Goal: Book appointment/travel/reservation

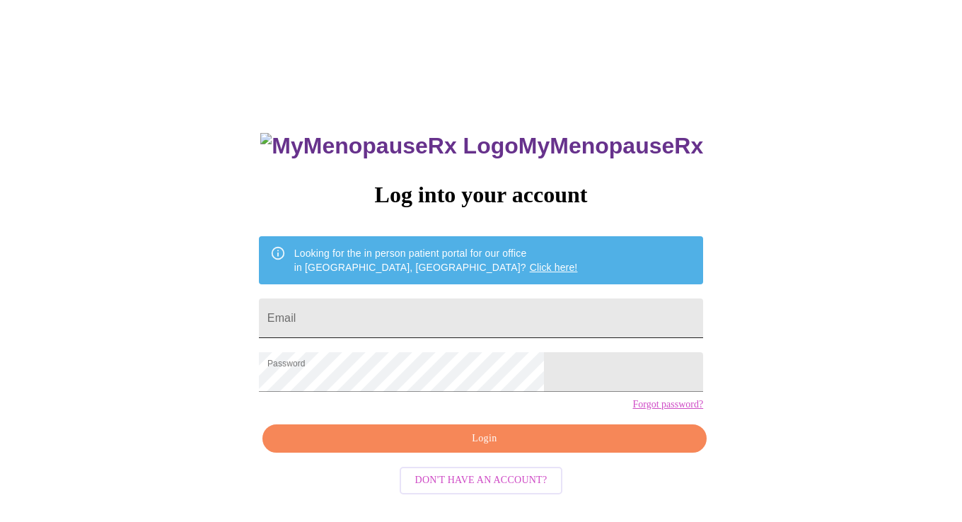
click at [403, 309] on input "Email" at bounding box center [481, 319] width 444 height 40
type input "[EMAIL_ADDRESS][DOMAIN_NAME]"
click at [483, 448] on span "Login" at bounding box center [485, 439] width 412 height 18
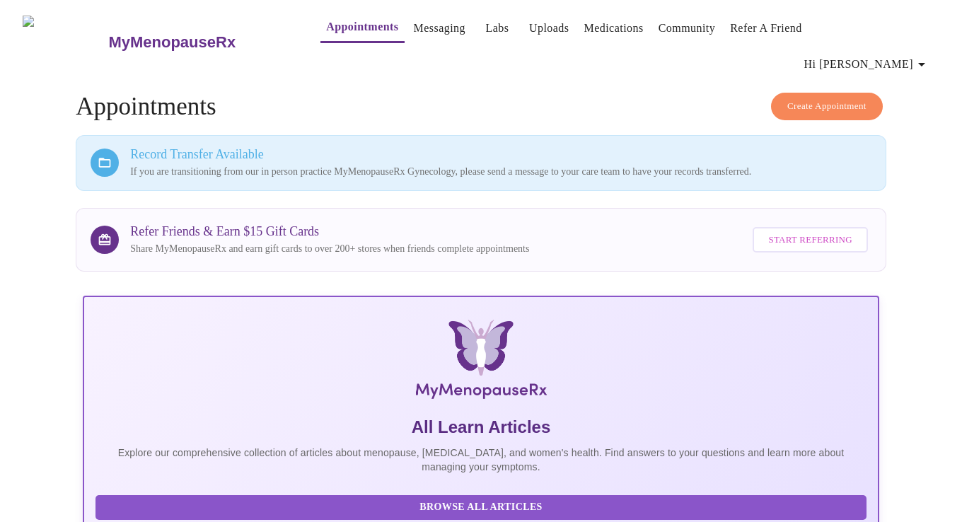
click at [326, 28] on link "Appointments" at bounding box center [362, 27] width 72 height 20
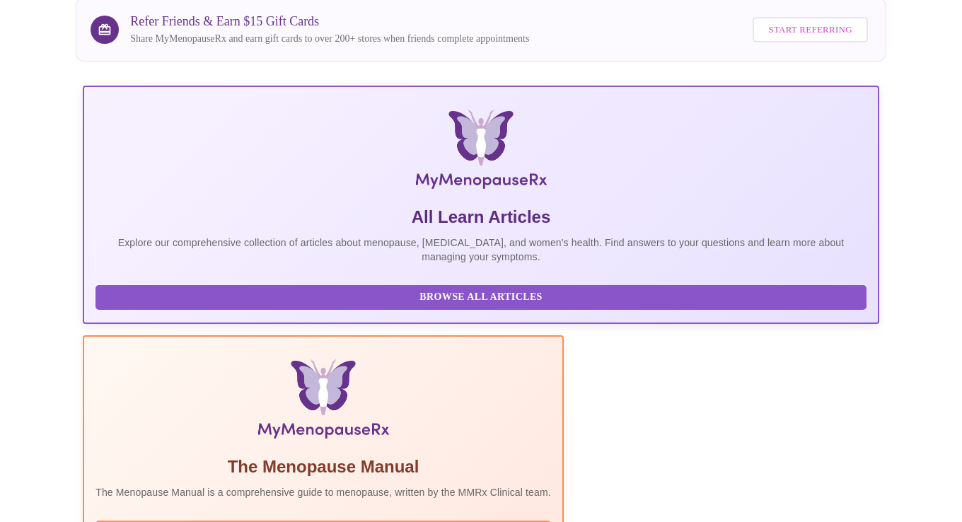
scroll to position [324, 0]
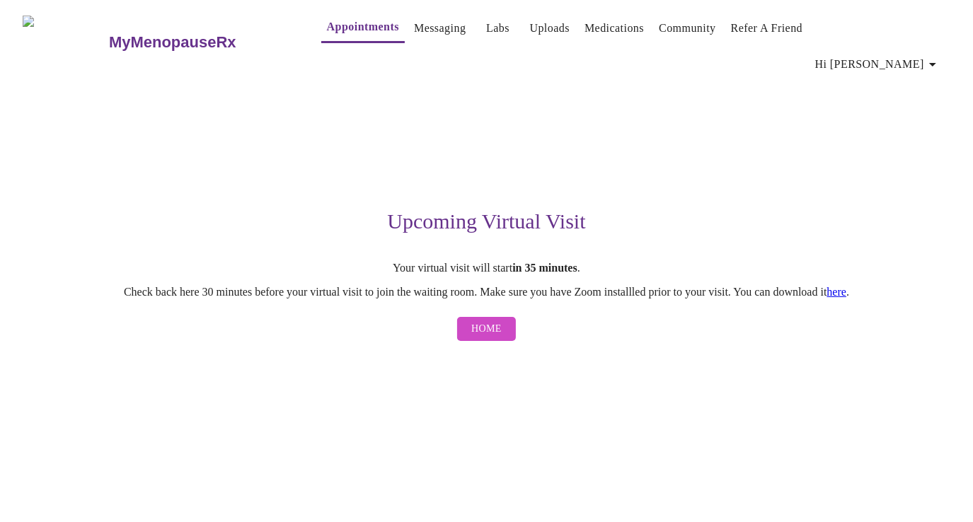
click at [847, 286] on link "here" at bounding box center [837, 292] width 20 height 12
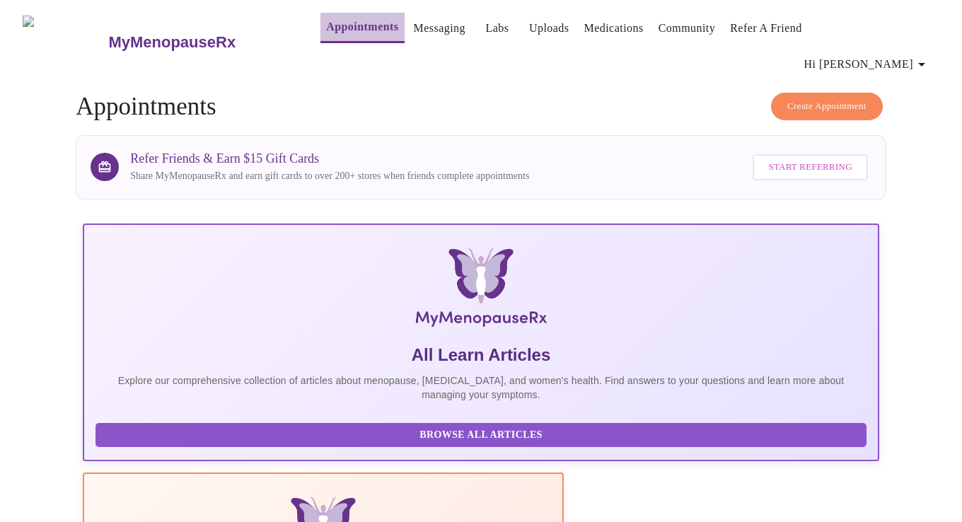
click at [326, 32] on link "Appointments" at bounding box center [362, 27] width 72 height 20
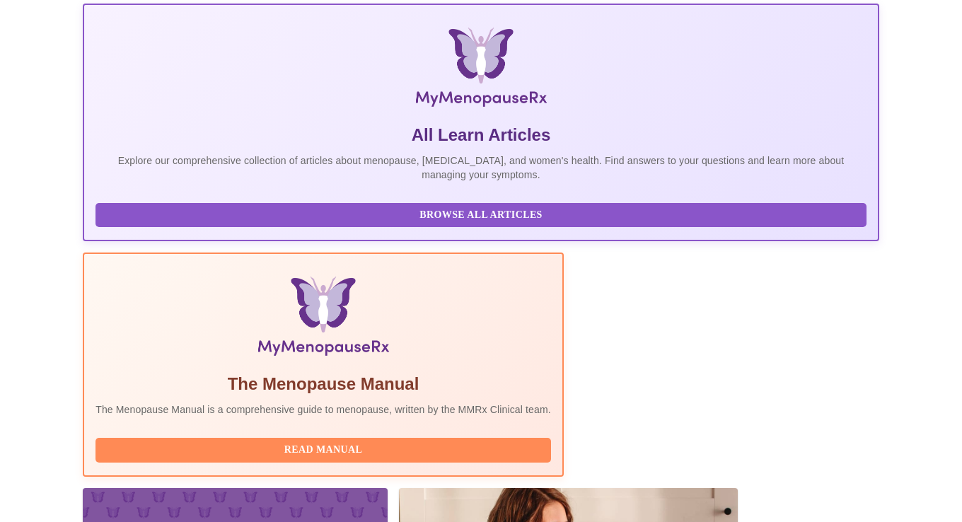
scroll to position [252, 0]
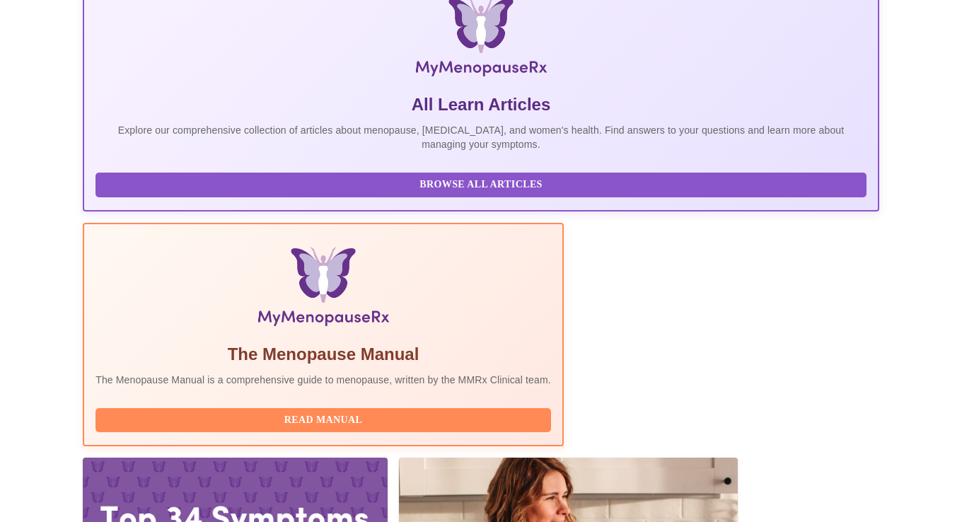
scroll to position [324, 0]
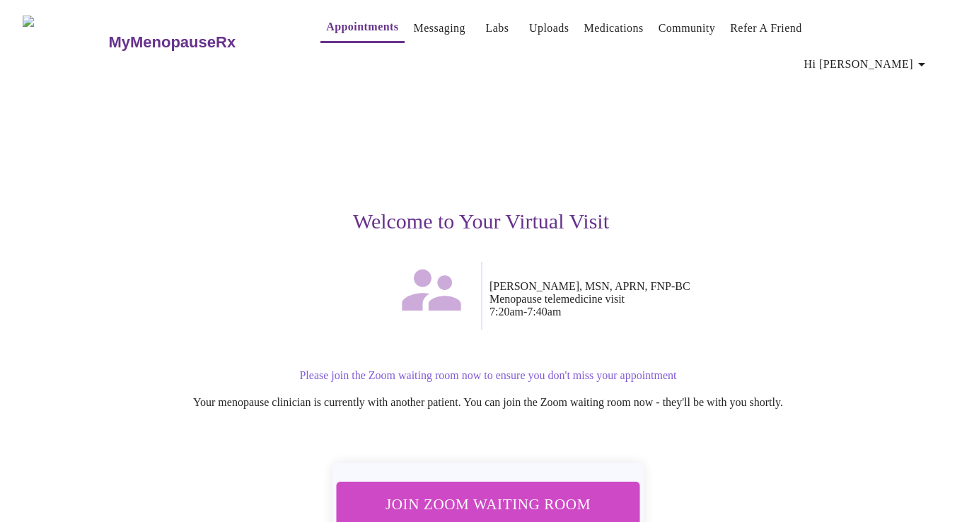
click at [464, 490] on span "Join Zoom Waiting Room" at bounding box center [488, 503] width 277 height 27
